Goal: Task Accomplishment & Management: Manage account settings

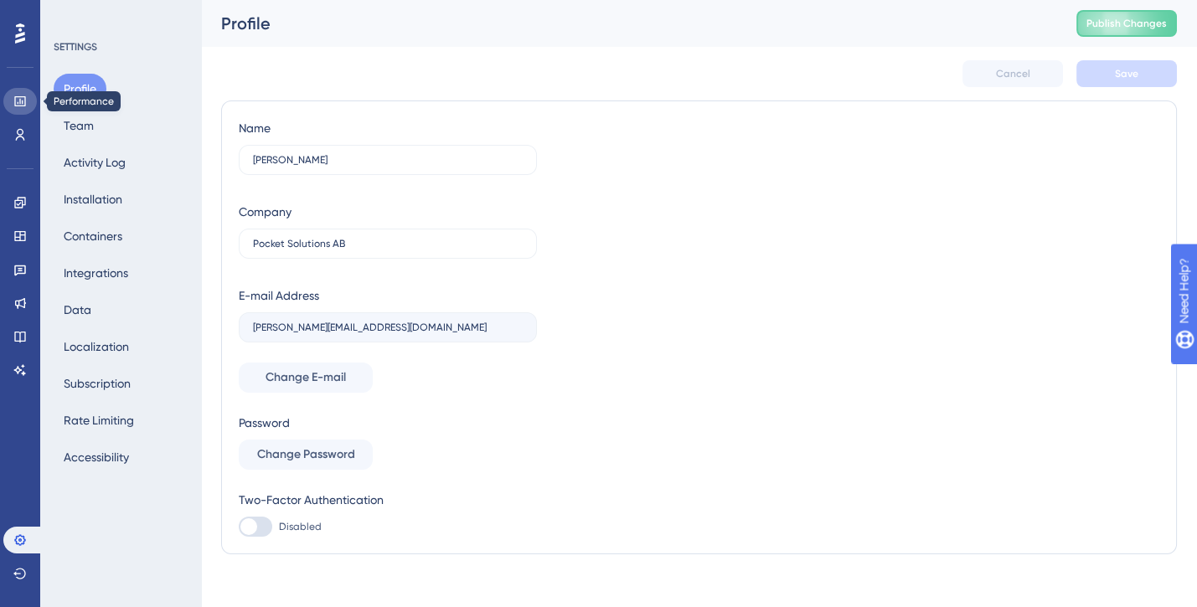
click at [25, 100] on icon at bounding box center [19, 101] width 11 height 10
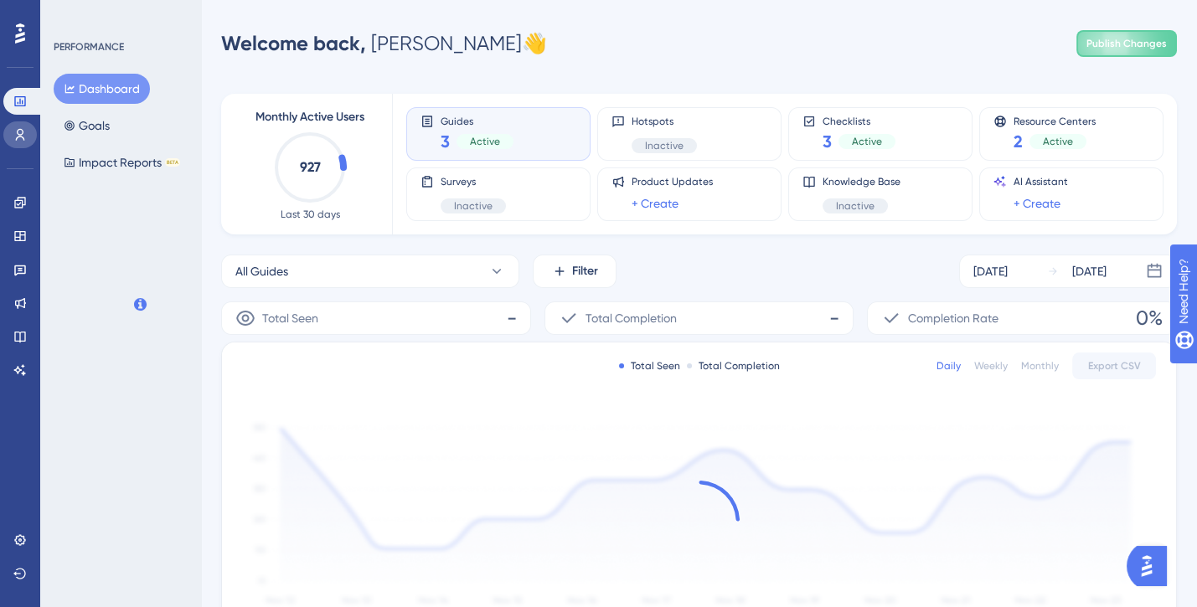
click at [25, 129] on icon at bounding box center [19, 134] width 13 height 13
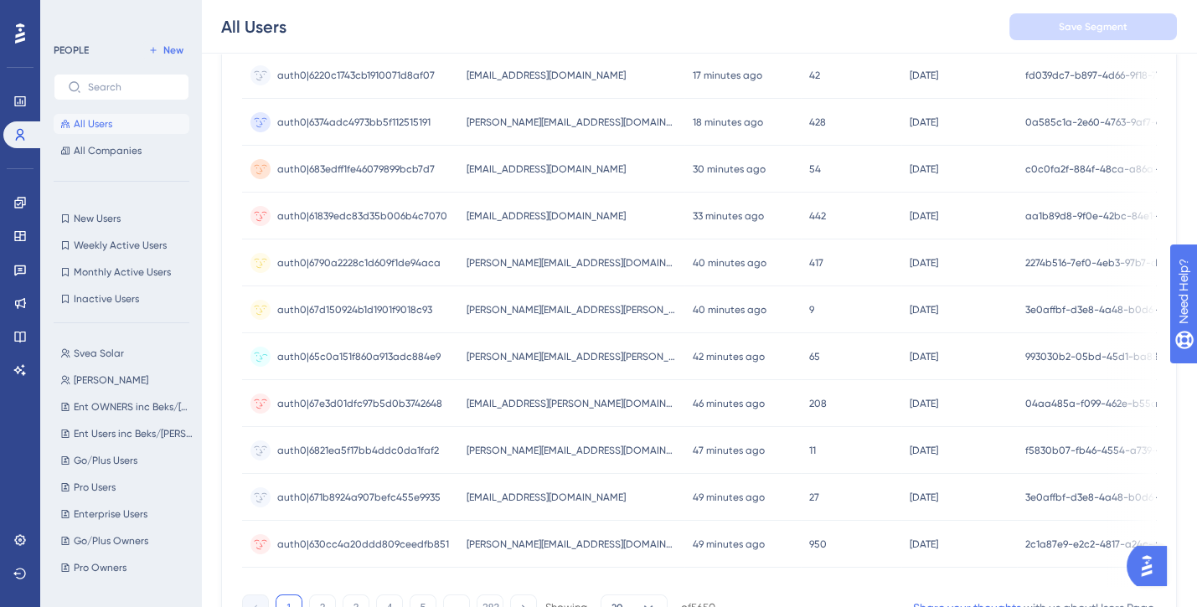
scroll to position [743, 0]
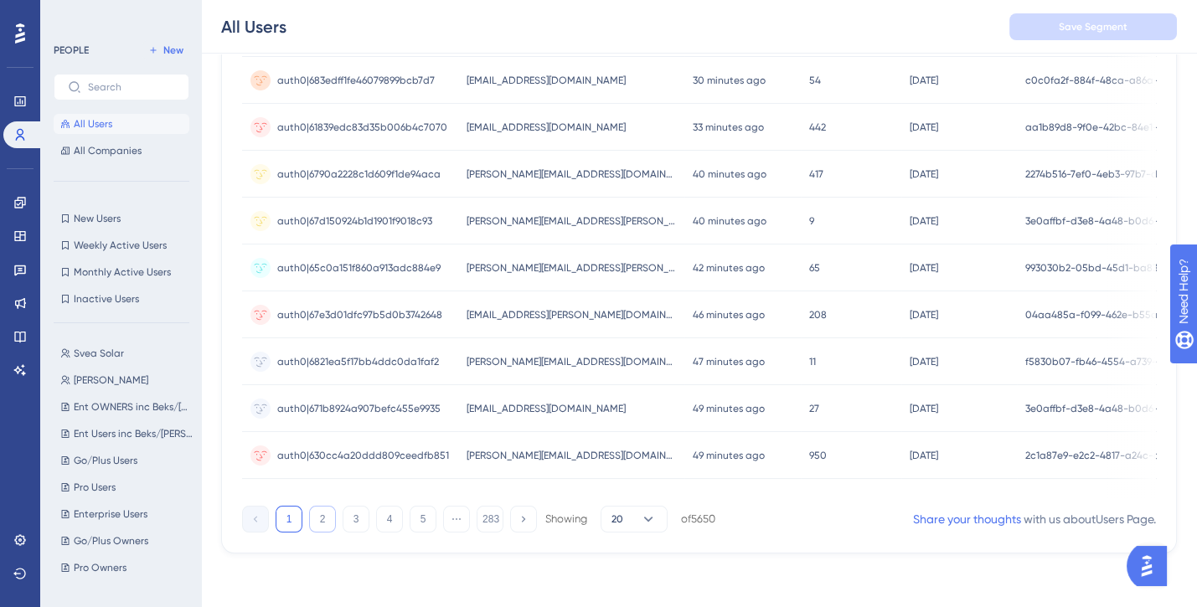
click at [317, 516] on button "2" at bounding box center [322, 519] width 27 height 27
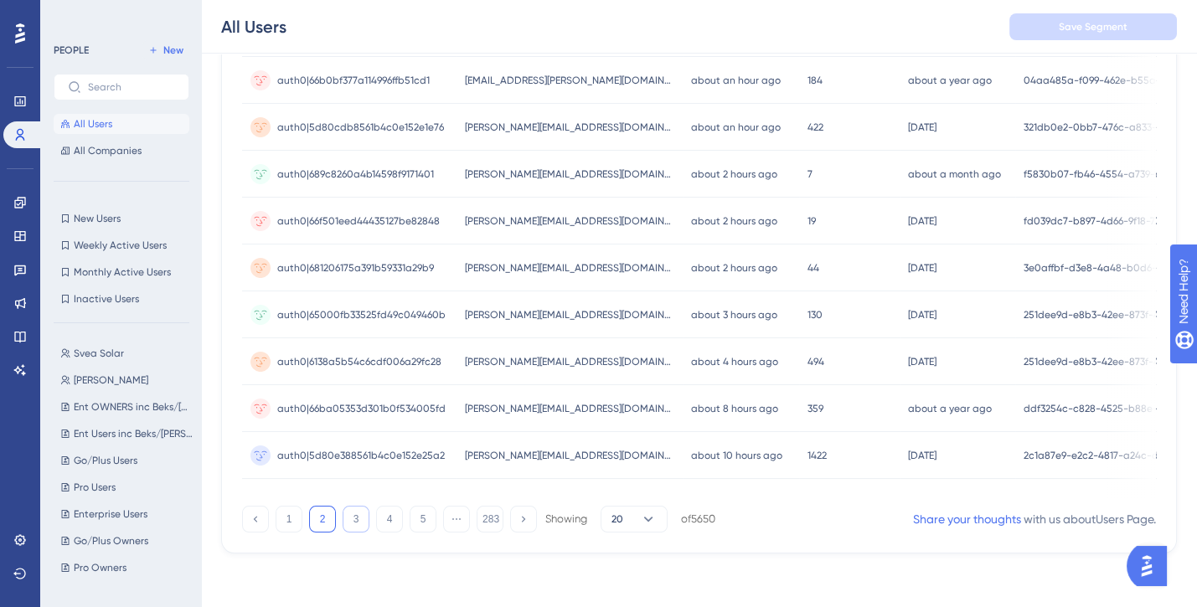
click at [366, 519] on button "3" at bounding box center [356, 519] width 27 height 27
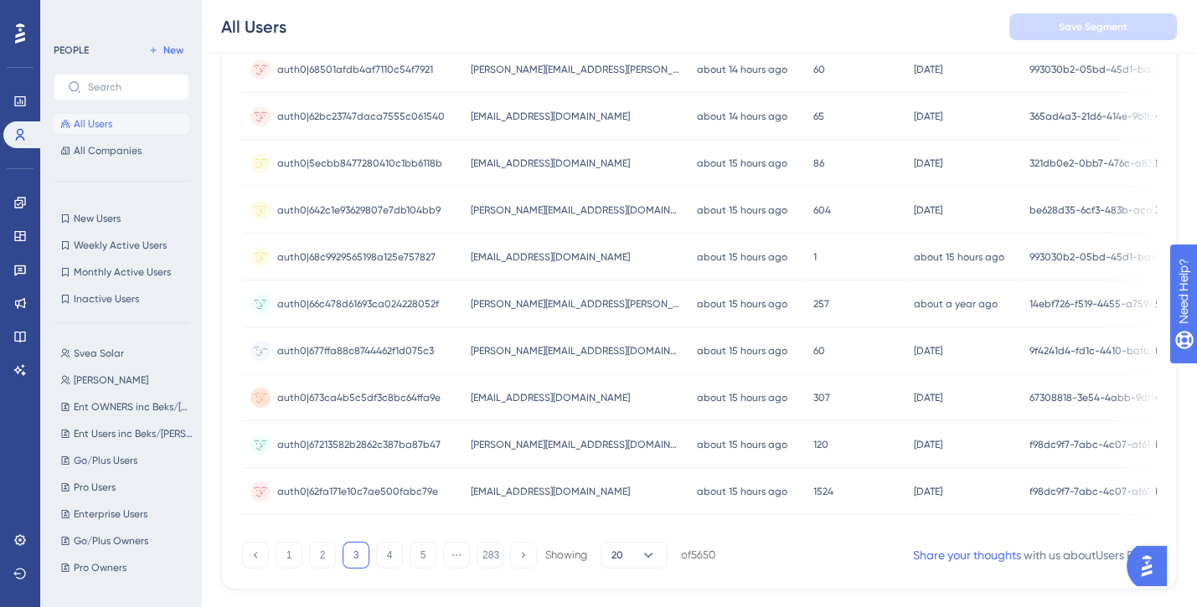
scroll to position [696, 0]
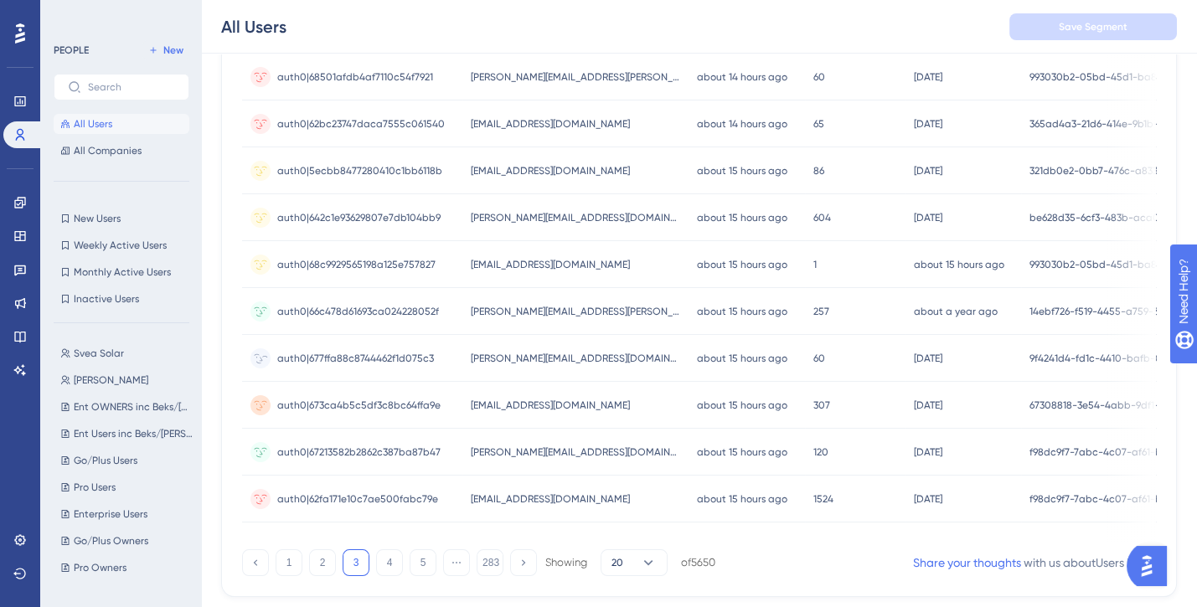
click at [509, 352] on span "[PERSON_NAME][EMAIL_ADDRESS][DOMAIN_NAME]" at bounding box center [575, 358] width 209 height 13
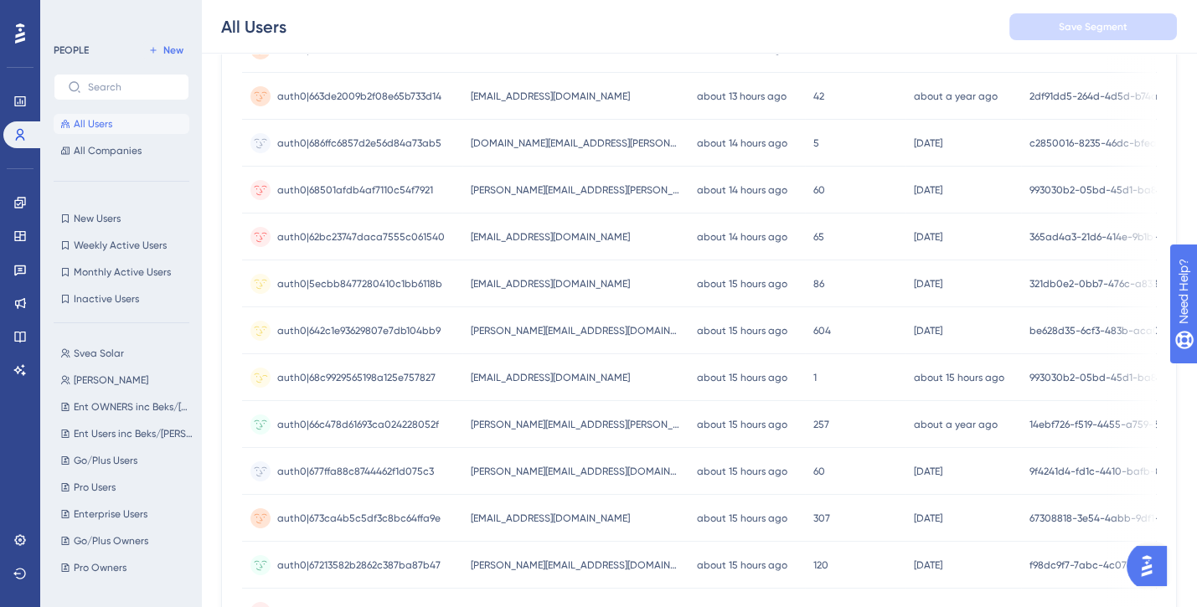
scroll to position [582, 0]
click at [505, 243] on div "[EMAIL_ADDRESS][DOMAIN_NAME] [EMAIL_ADDRESS][DOMAIN_NAME]" at bounding box center [575, 237] width 226 height 47
